Goal: Task Accomplishment & Management: Use online tool/utility

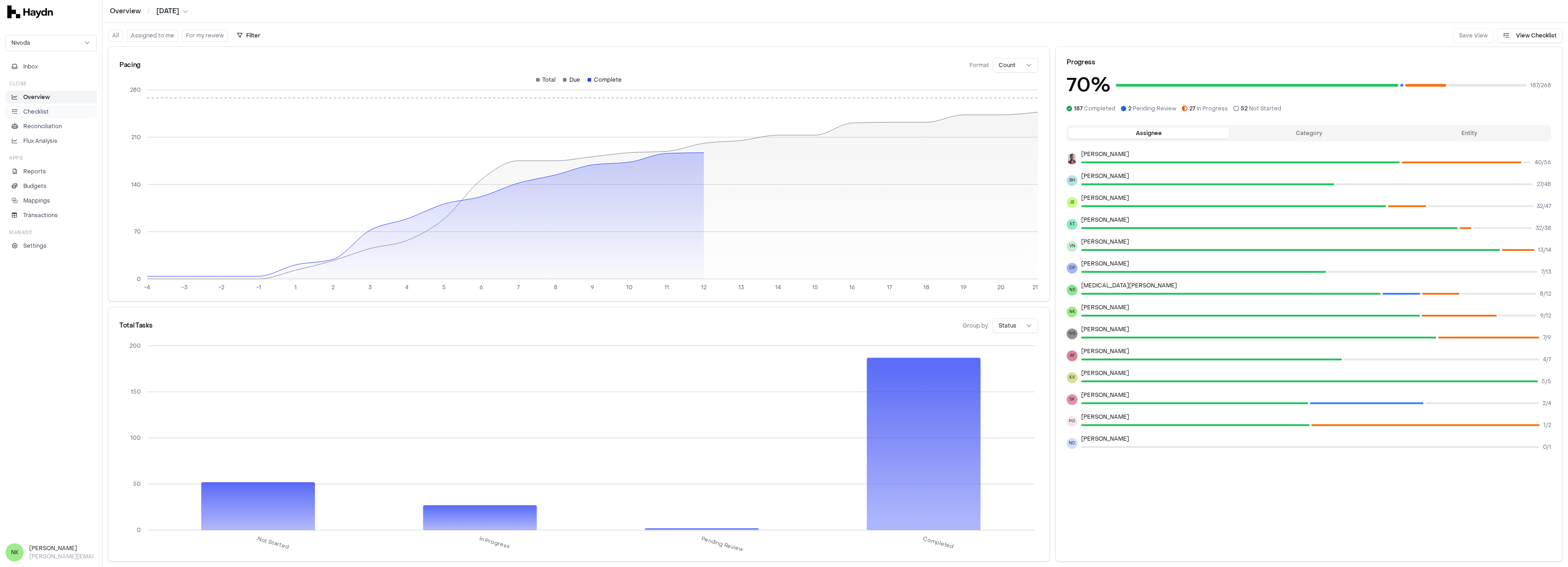
click at [35, 111] on p "Checklist" at bounding box center [36, 111] width 26 height 8
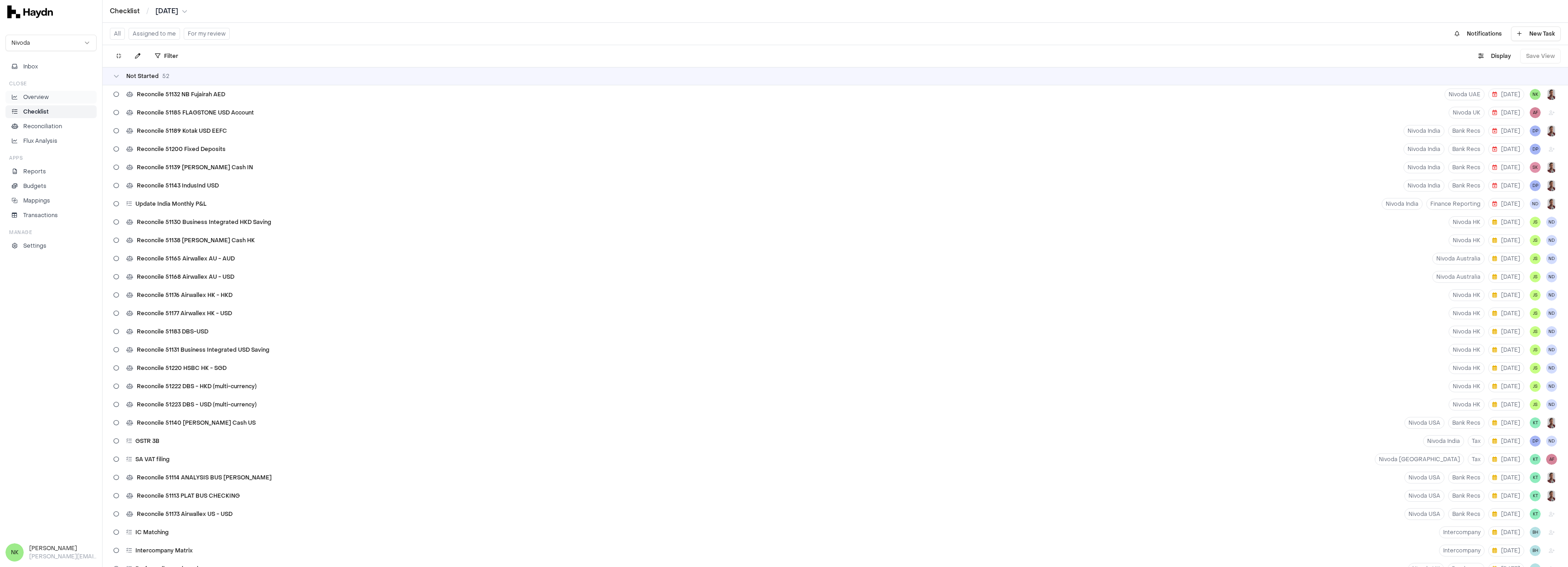
drag, startPoint x: 53, startPoint y: 99, endPoint x: 75, endPoint y: 91, distance: 23.4
click at [53, 99] on li "Overview" at bounding box center [51, 97] width 83 height 8
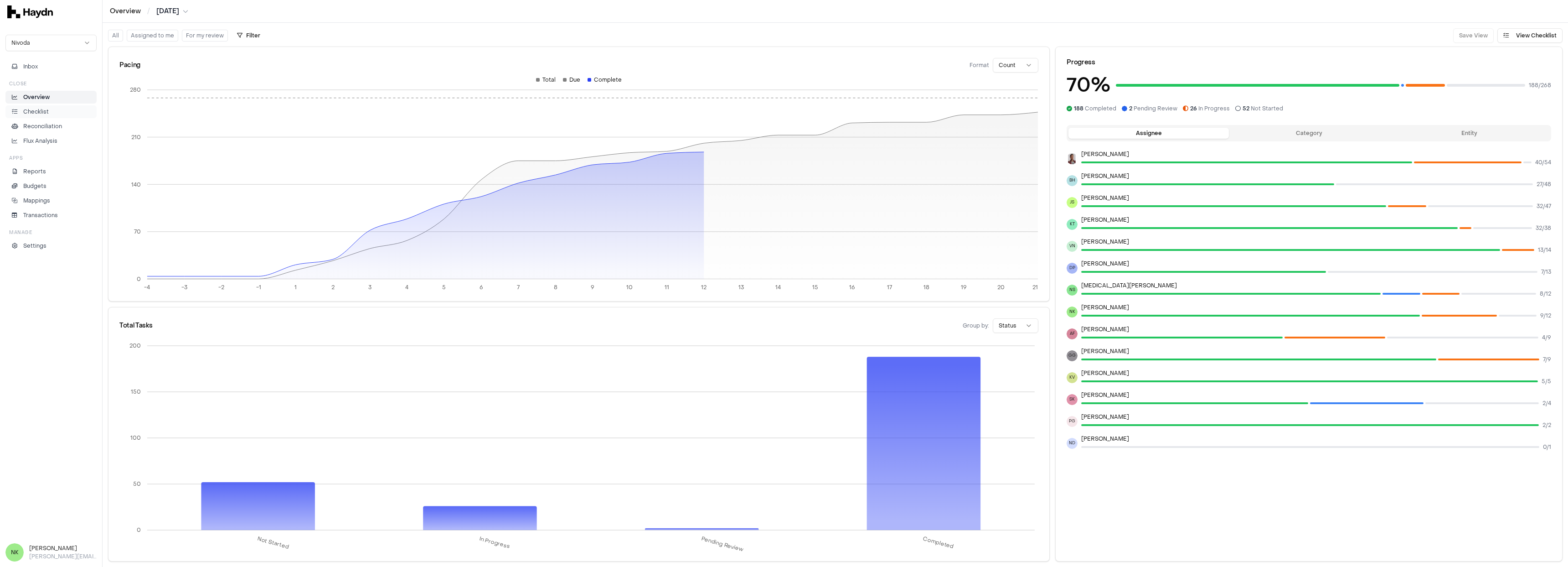
drag, startPoint x: 32, startPoint y: 111, endPoint x: 38, endPoint y: 108, distance: 6.7
click at [32, 111] on p "Checklist" at bounding box center [36, 111] width 26 height 8
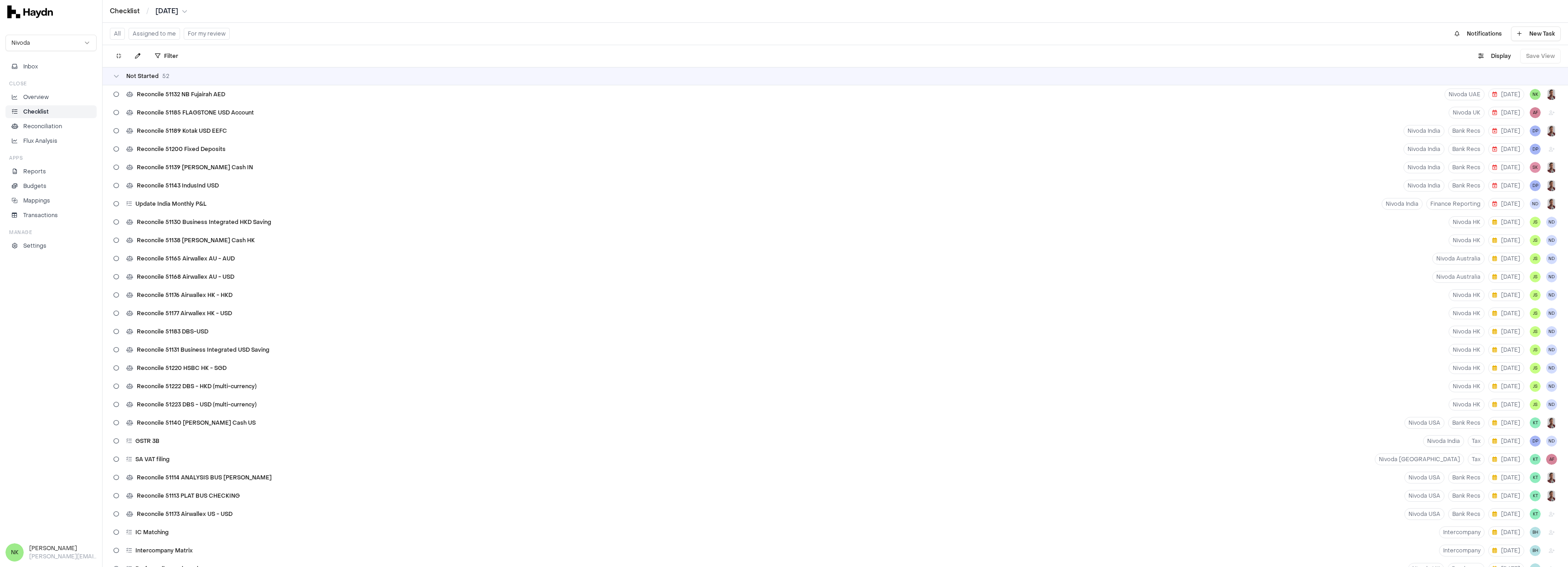
click at [156, 32] on button "Assigned to me" at bounding box center [154, 33] width 52 height 12
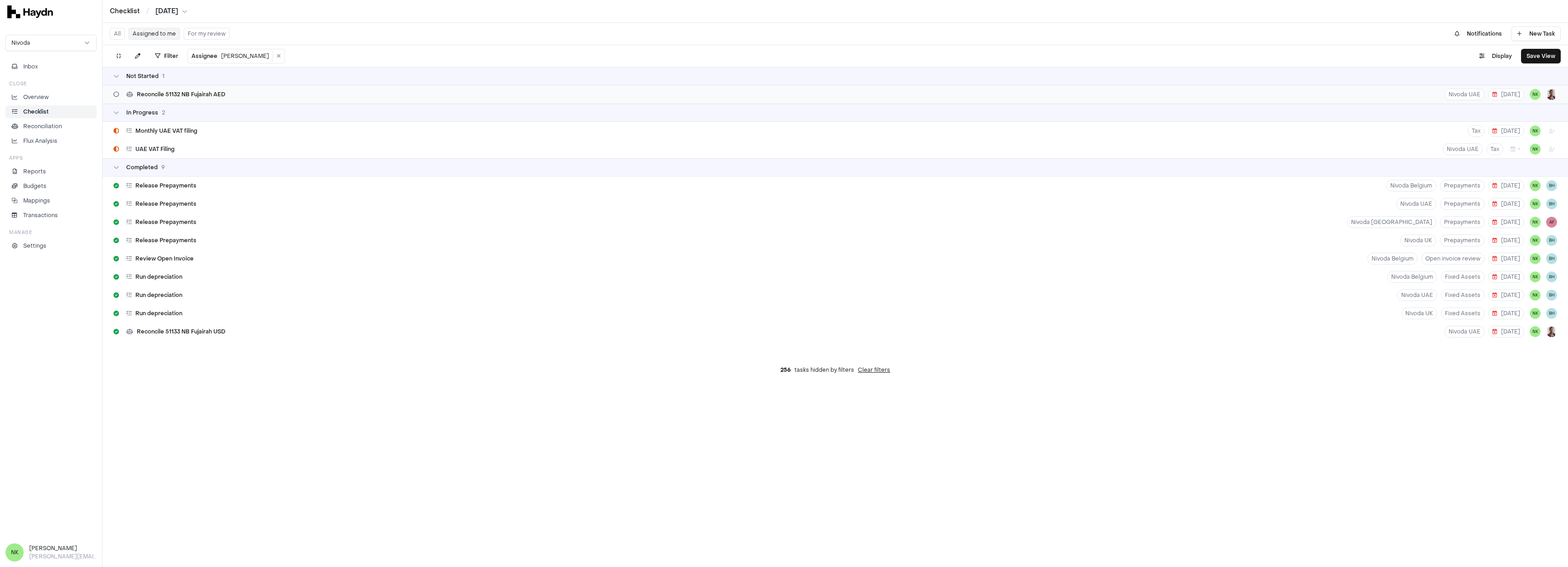
click at [1032, 99] on div "Reconcile 51132 NB Fujairah AED Nivoda UAE [DATE] NK" at bounding box center [835, 94] width 1466 height 18
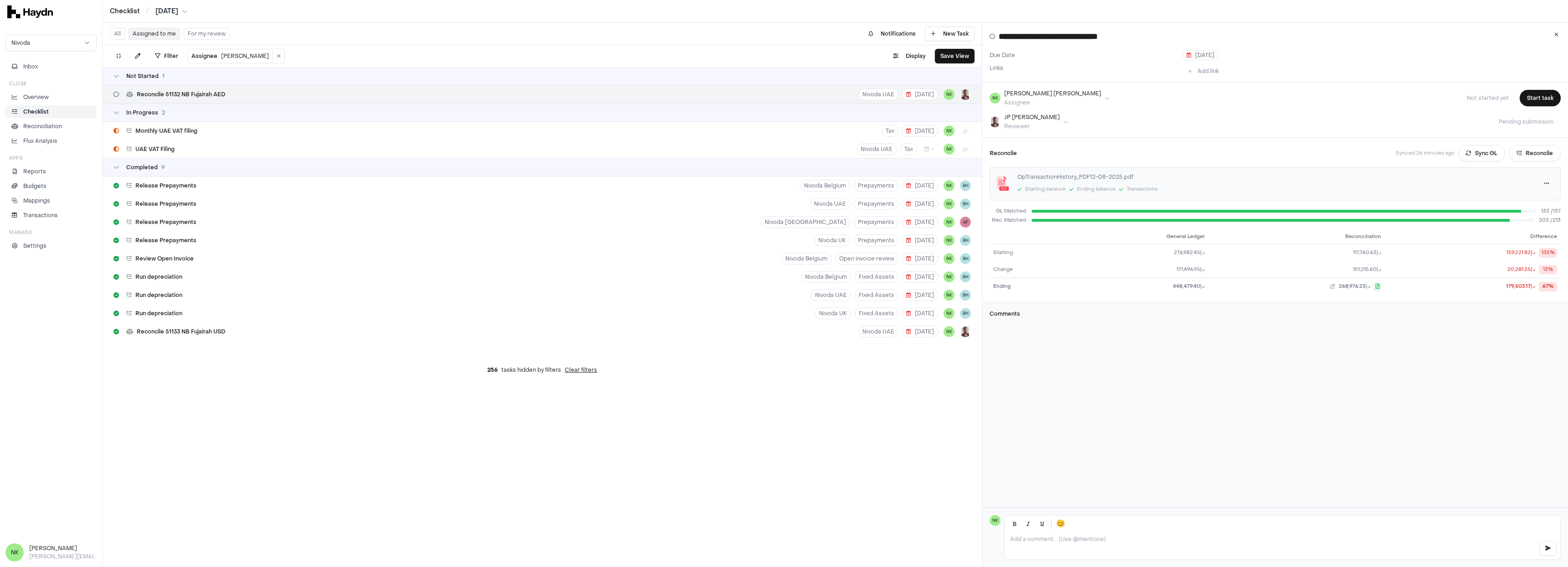
click at [1535, 161] on div "Reconcile Synced 26 minutes ago Sync GL Reconcile OpTransactionHistory_PDF12-08…" at bounding box center [1275, 220] width 586 height 165
click at [1531, 157] on button "Reconcile" at bounding box center [1535, 153] width 52 height 16
